Goal: Complete application form

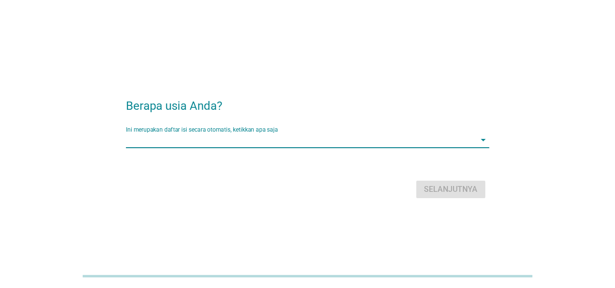
click at [197, 139] on input "Ini merupakan daftar isi secara otomatis, ketikkan apa saja" at bounding box center [301, 140] width 350 height 16
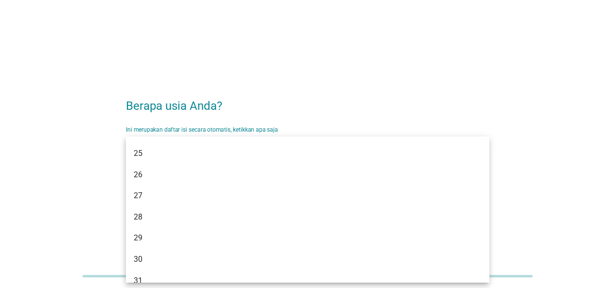
scroll to position [195, 0]
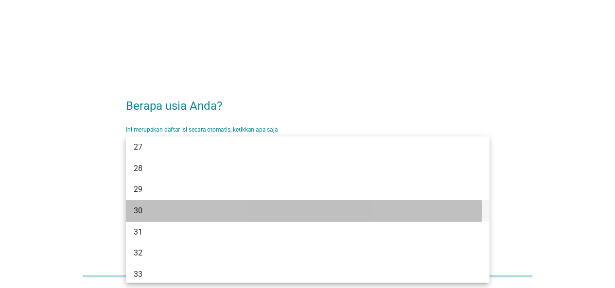
click at [204, 203] on div "30" at bounding box center [307, 210] width 363 height 21
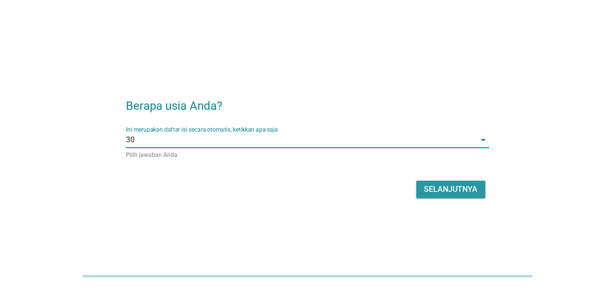
click at [436, 190] on div "Selanjutnya" at bounding box center [450, 190] width 53 height 12
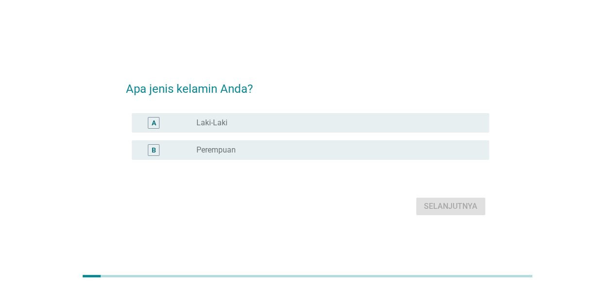
click at [285, 127] on div "radio_button_unchecked Laki-Laki" at bounding box center [334, 123] width 277 height 10
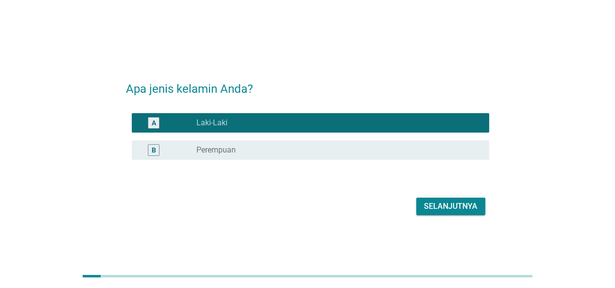
click at [436, 209] on div "Selanjutnya" at bounding box center [450, 207] width 53 height 12
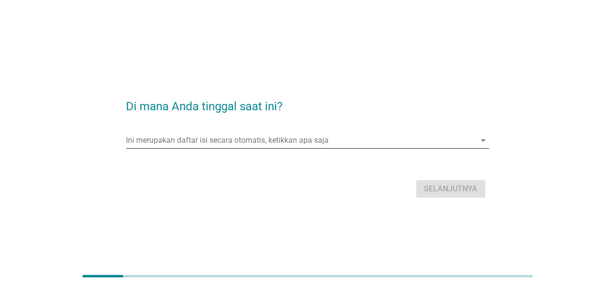
click at [317, 140] on input "Ini merupakan daftar isi secara otomatis, ketikkan apa saja" at bounding box center [301, 141] width 350 height 16
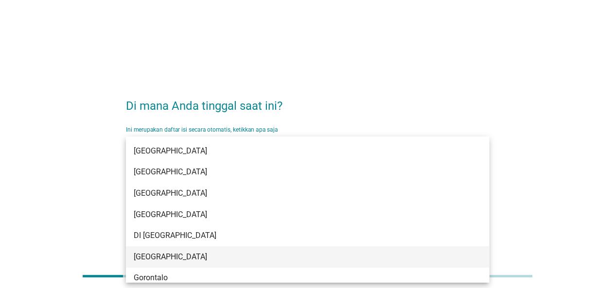
click at [297, 255] on div "[GEOGRAPHIC_DATA]" at bounding box center [293, 257] width 319 height 12
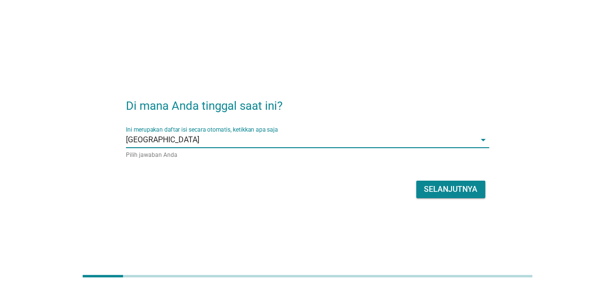
click at [436, 188] on div "Selanjutnya" at bounding box center [450, 190] width 53 height 12
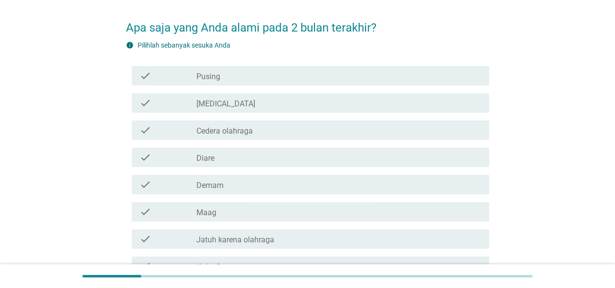
scroll to position [97, 0]
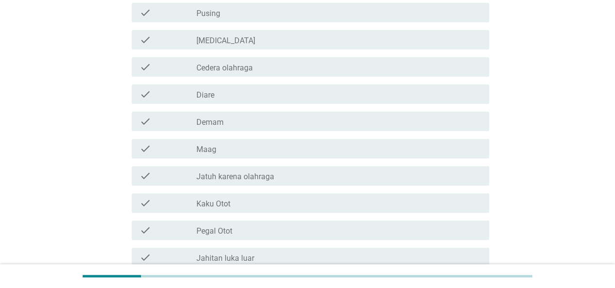
click at [265, 124] on div "check_box_outline_blank Demam" at bounding box center [338, 122] width 285 height 12
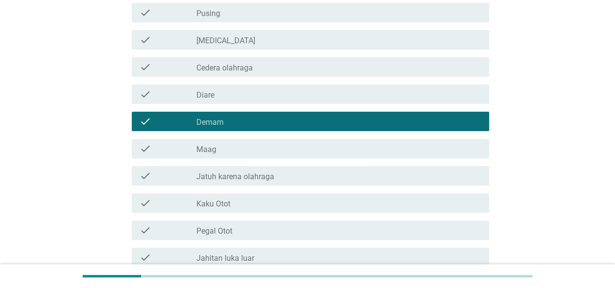
click at [259, 146] on div "check_box_outline_blank Maag" at bounding box center [338, 149] width 285 height 12
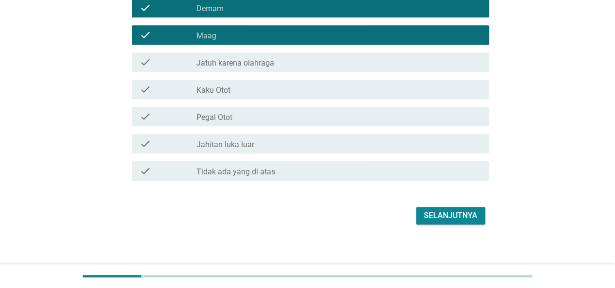
scroll to position [217, 0]
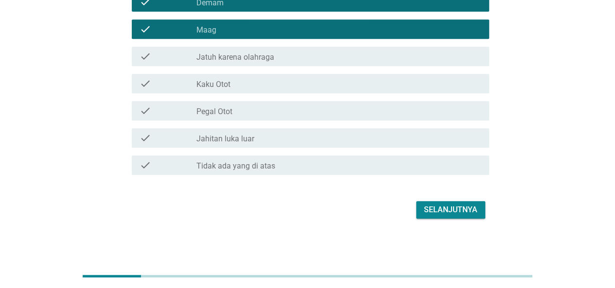
click at [443, 217] on button "Selanjutnya" at bounding box center [450, 210] width 69 height 18
